Goal: Information Seeking & Learning: Check status

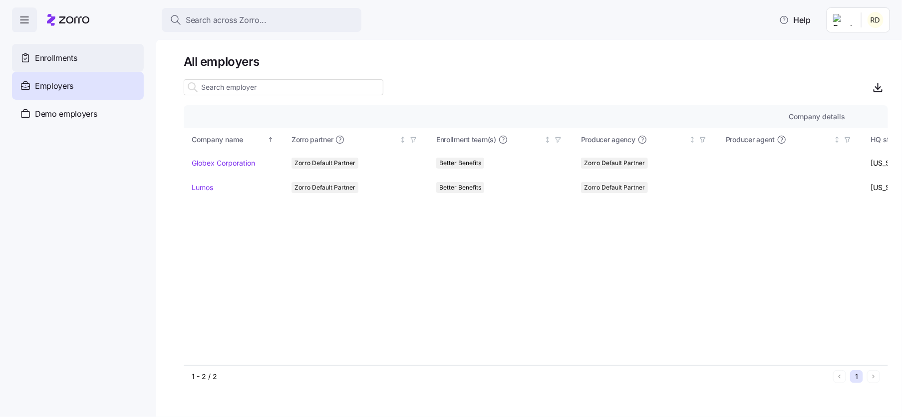
click at [111, 68] on div "Enrollments" at bounding box center [78, 58] width 132 height 28
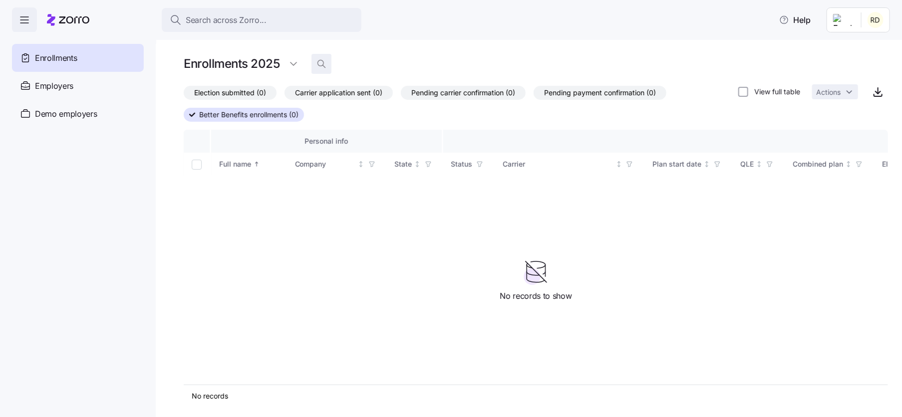
click at [312, 66] on span "button" at bounding box center [321, 63] width 19 height 19
click at [301, 66] on html "Search across Zorro... Help Enrollments Employers Demo employers Prospects Demo…" at bounding box center [451, 205] width 902 height 411
click at [297, 97] on div "2026" at bounding box center [309, 104] width 42 height 16
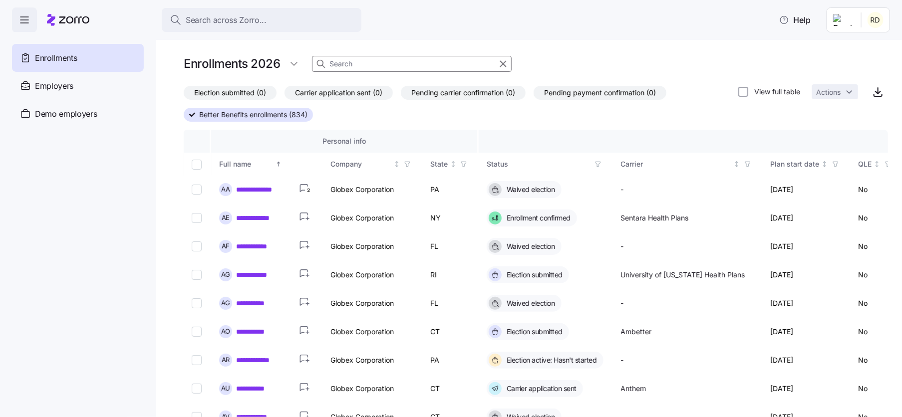
click at [532, 59] on div "Enrollments 2026" at bounding box center [536, 64] width 704 height 20
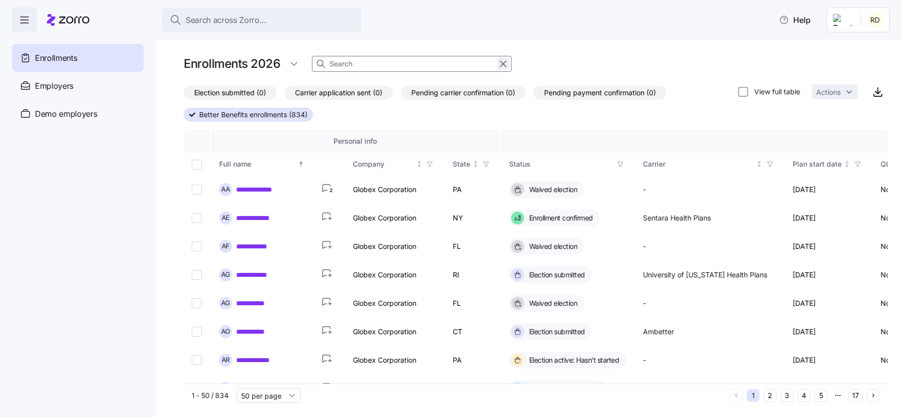
click at [506, 64] on icon "button" at bounding box center [503, 64] width 11 height 12
click at [558, 63] on div "Enrollments 2026" at bounding box center [536, 64] width 704 height 20
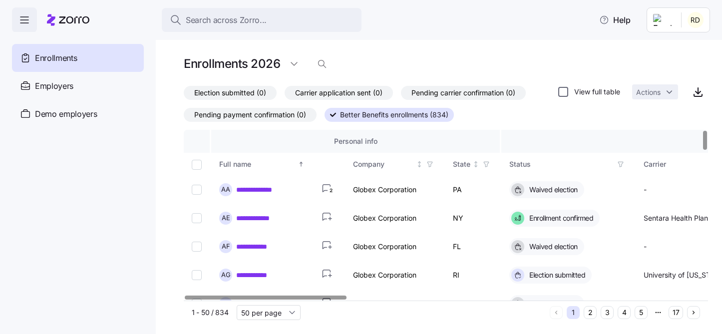
click at [561, 94] on input "View full table" at bounding box center [563, 92] width 10 height 10
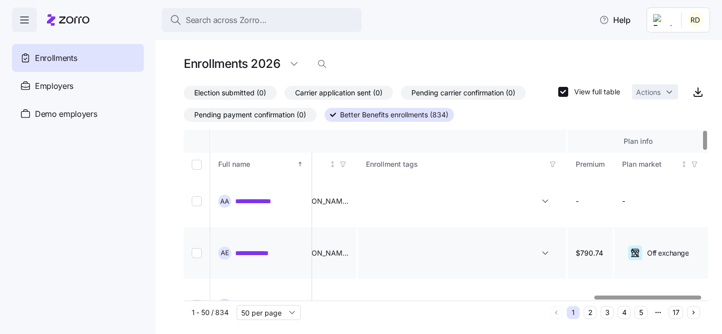
scroll to position [0, 2012]
click at [566, 88] on input "View full table" at bounding box center [563, 92] width 10 height 10
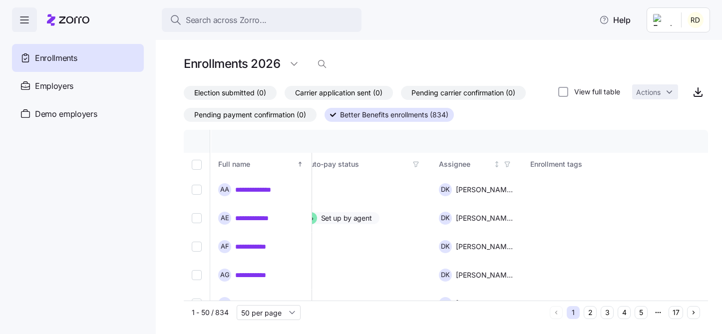
scroll to position [0, 1149]
click at [564, 89] on input "View full table" at bounding box center [563, 92] width 10 height 10
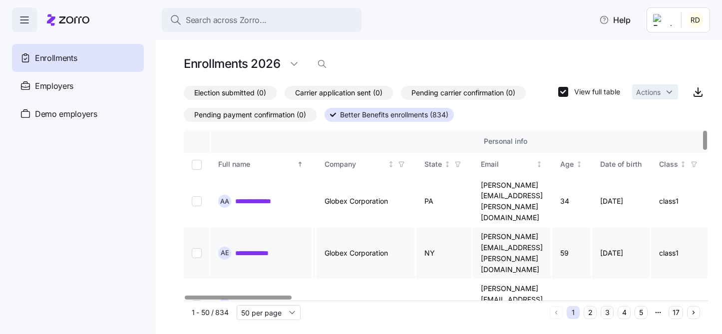
scroll to position [0, 0]
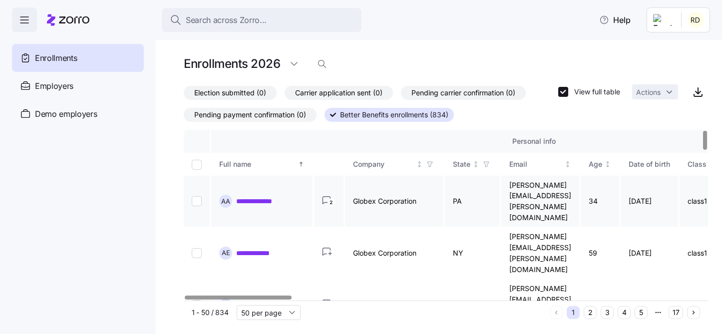
click at [329, 196] on icon "2" at bounding box center [328, 201] width 13 height 10
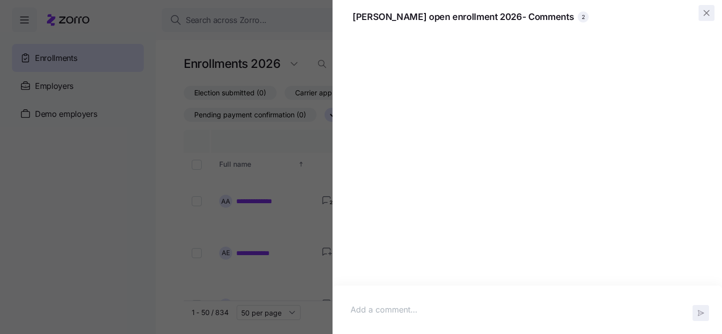
click at [706, 13] on icon "button" at bounding box center [706, 12] width 5 height 5
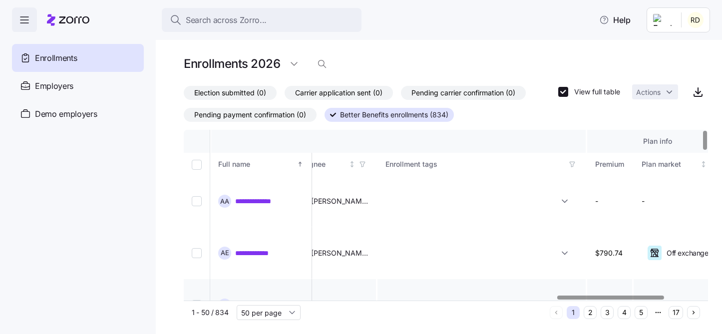
scroll to position [0, 2012]
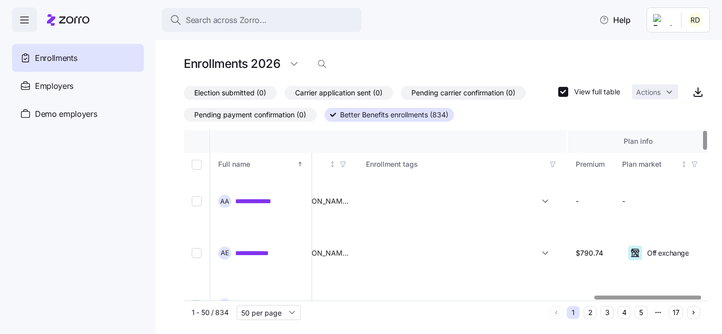
drag, startPoint x: 514, startPoint y: 231, endPoint x: 519, endPoint y: 57, distance: 173.3
click at [519, 57] on div "**********" at bounding box center [446, 189] width 524 height 270
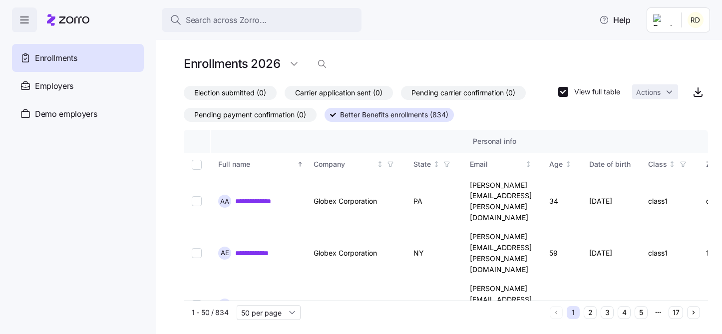
scroll to position [0, 0]
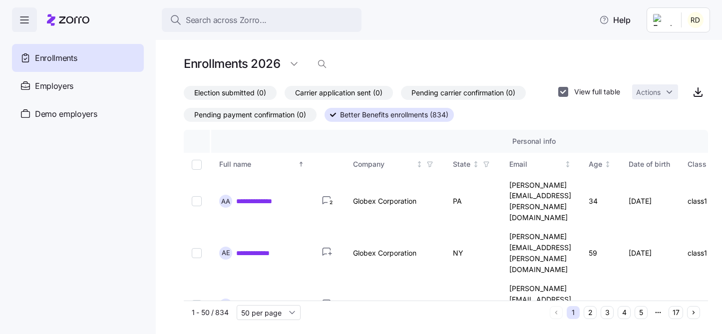
click at [562, 90] on input "View full table" at bounding box center [563, 92] width 10 height 10
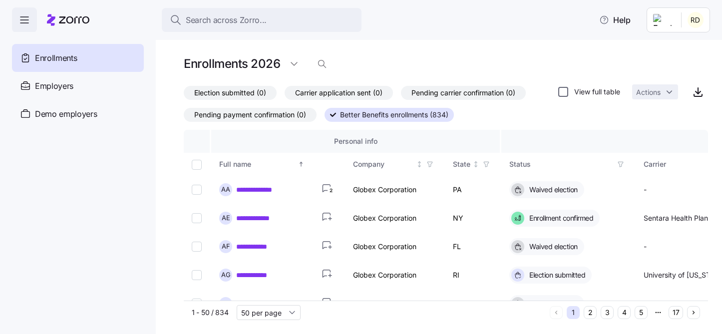
click at [563, 89] on input "View full table" at bounding box center [563, 92] width 10 height 10
checkbox input "true"
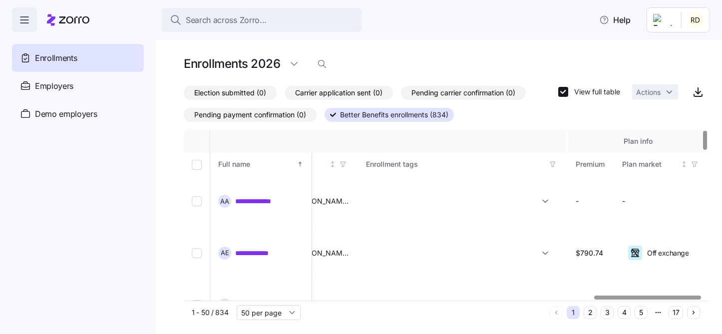
scroll to position [0, 2012]
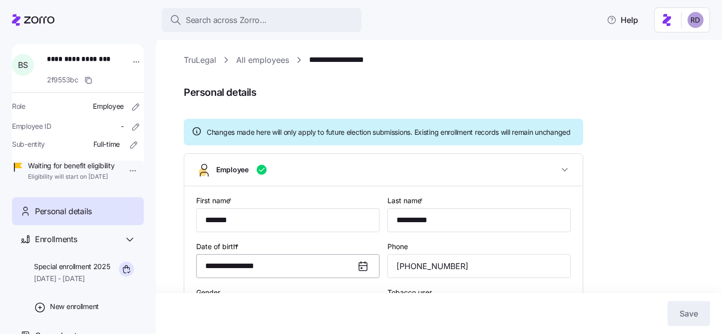
scroll to position [207, 0]
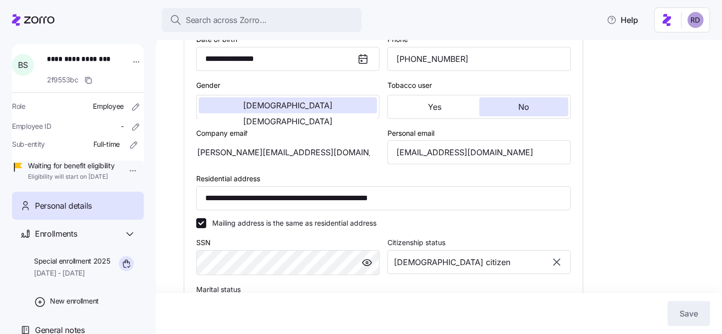
click at [41, 21] on icon at bounding box center [33, 20] width 42 height 12
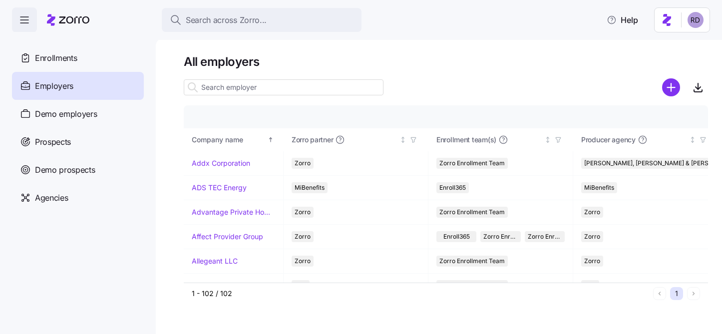
click at [91, 62] on div "Enrollments" at bounding box center [78, 58] width 132 height 28
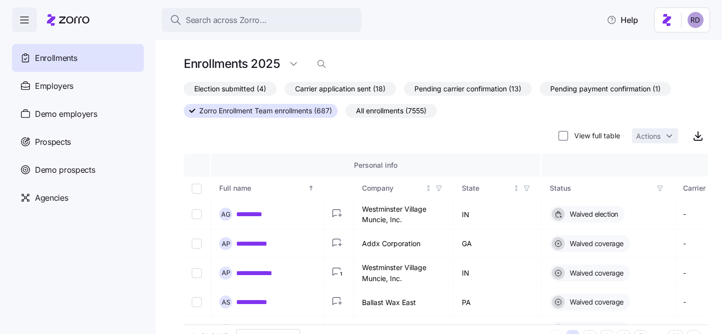
click at [280, 62] on h1 "Enrollments 2025" at bounding box center [232, 63] width 96 height 15
click at [289, 63] on html "**********" at bounding box center [361, 164] width 722 height 328
click at [306, 134] on div "2026" at bounding box center [302, 136] width 18 height 11
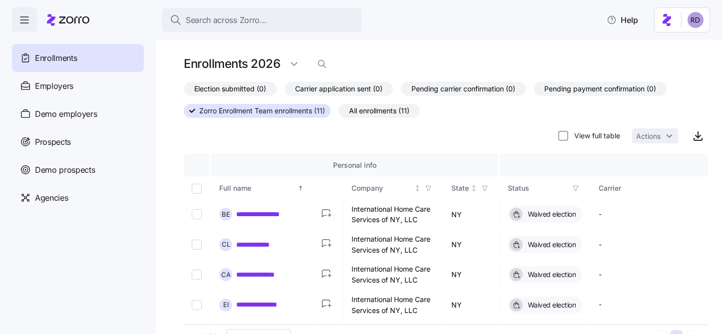
click at [284, 67] on div "Enrollments 2026" at bounding box center [244, 64] width 120 height 20
click at [300, 65] on html "**********" at bounding box center [361, 164] width 722 height 328
click at [304, 119] on div "2025" at bounding box center [301, 120] width 17 height 11
